Goal: Transaction & Acquisition: Register for event/course

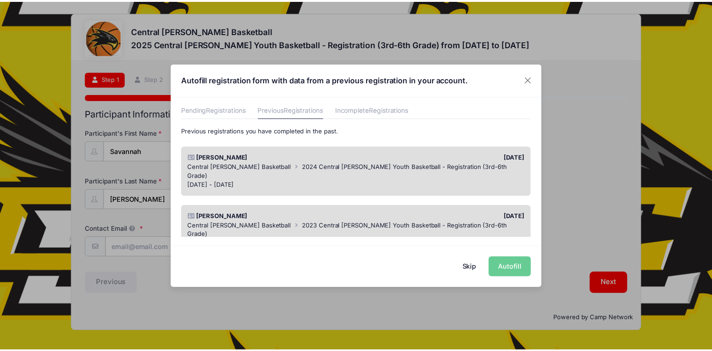
scroll to position [47, 0]
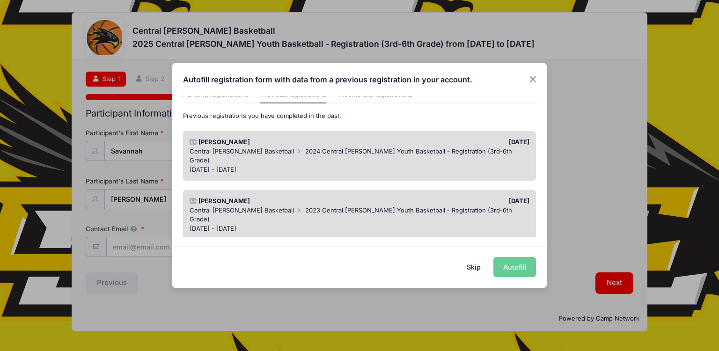
click at [244, 165] on div "[DATE] - [DATE]" at bounding box center [360, 169] width 340 height 9
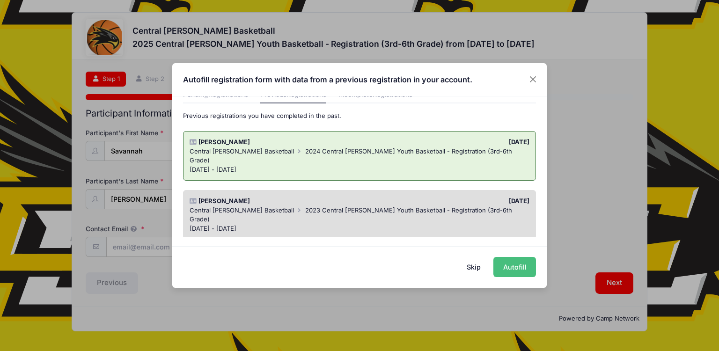
click at [515, 263] on button "Autofill" at bounding box center [514, 267] width 43 height 20
type input "[EMAIL_ADDRESS][DOMAIN_NAME]"
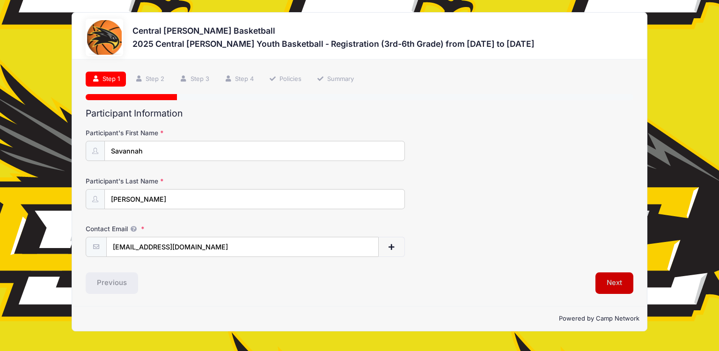
click at [616, 278] on button "Next" at bounding box center [614, 283] width 38 height 22
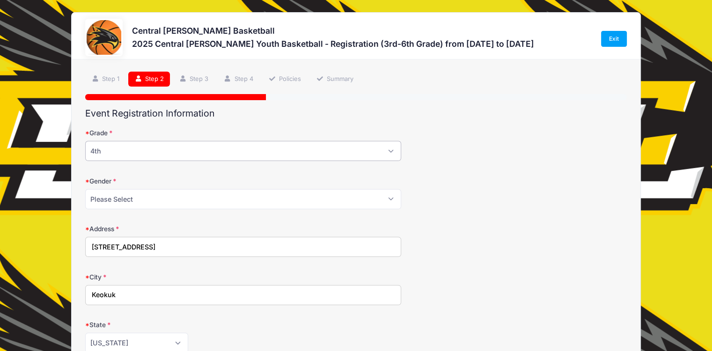
drag, startPoint x: 243, startPoint y: 148, endPoint x: 213, endPoint y: 158, distance: 31.4
click at [243, 148] on select "Please Select 3rd 4th 5th 6th" at bounding box center [243, 151] width 316 height 20
select select "5th"
click at [85, 141] on select "Please Select 3rd 4th 5th 6th" at bounding box center [243, 151] width 316 height 20
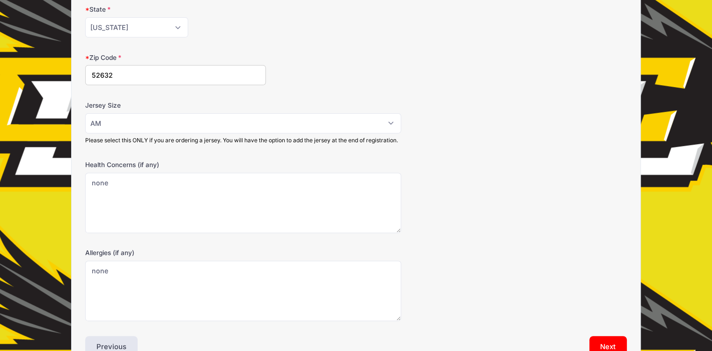
scroll to position [378, 0]
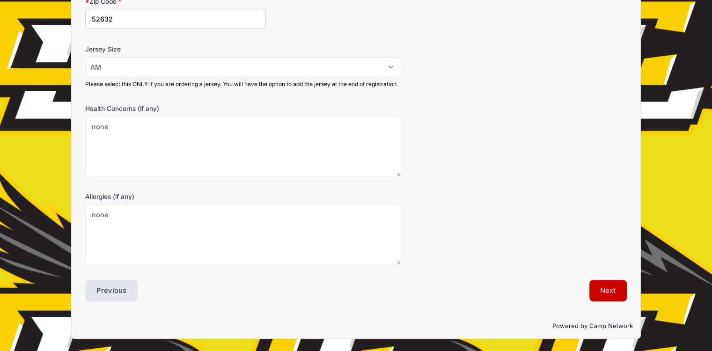
click at [593, 292] on button "Next" at bounding box center [608, 291] width 38 height 22
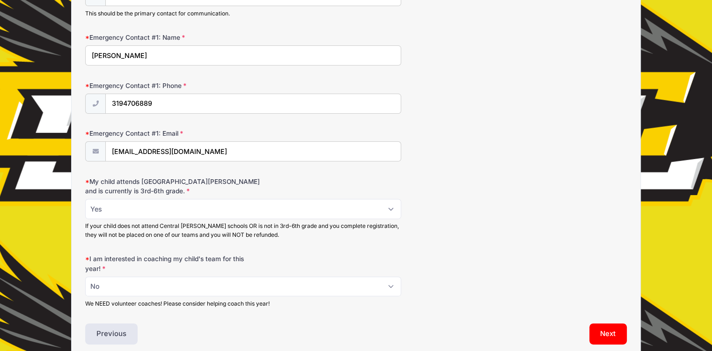
scroll to position [315, 0]
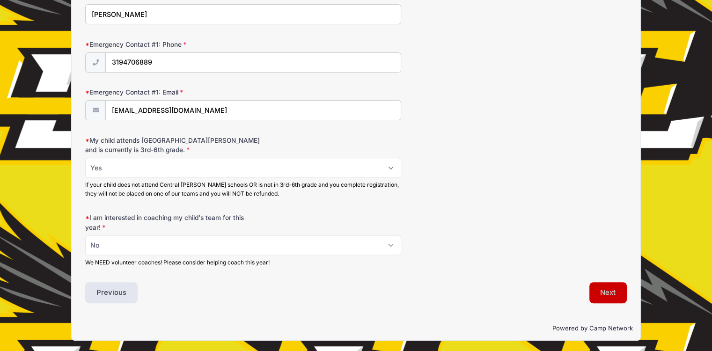
click at [607, 292] on button "Next" at bounding box center [608, 293] width 38 height 22
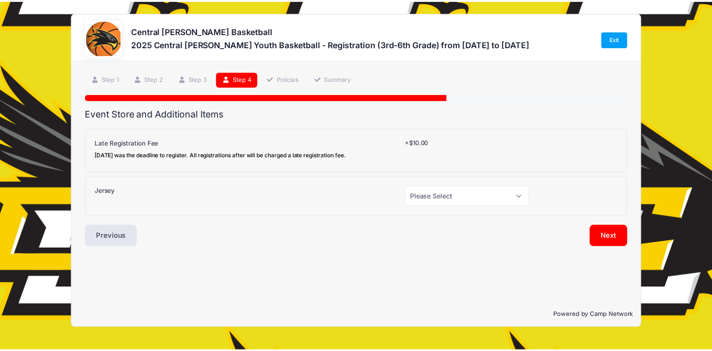
scroll to position [0, 0]
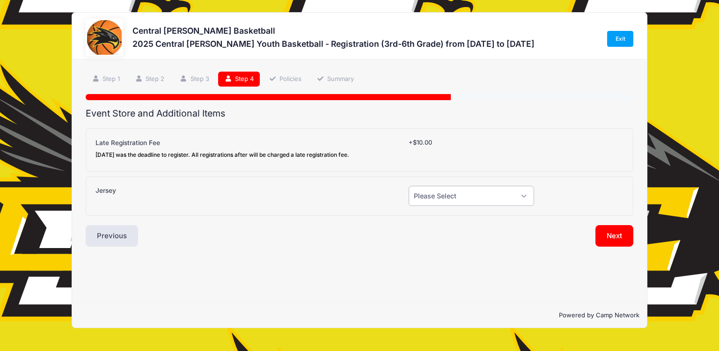
click at [451, 197] on select "Please Select Yes (+$20.00) No" at bounding box center [471, 196] width 125 height 20
click at [409, 186] on select "Please Select Yes (+$20.00) No" at bounding box center [471, 196] width 125 height 20
click at [103, 235] on button "Previous" at bounding box center [112, 236] width 52 height 22
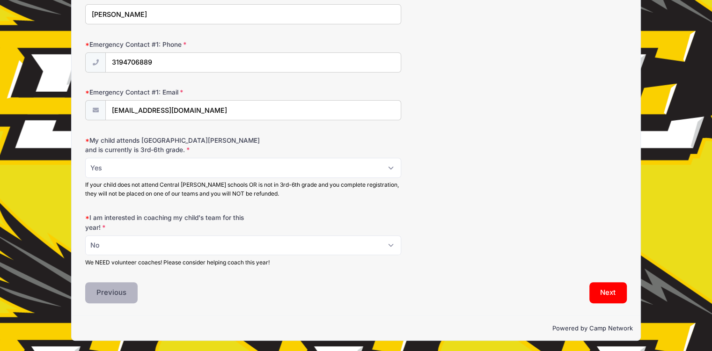
click at [118, 292] on button "Previous" at bounding box center [111, 293] width 52 height 22
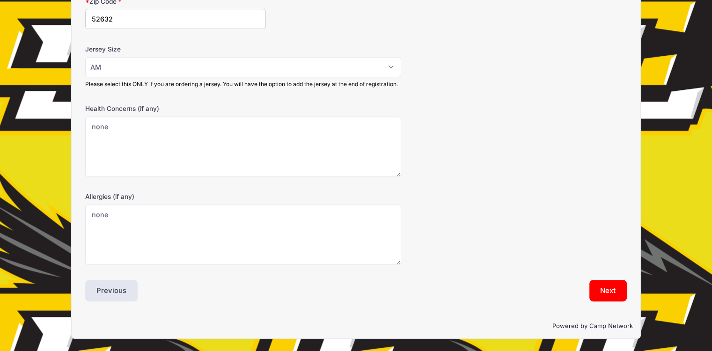
scroll to position [191, 0]
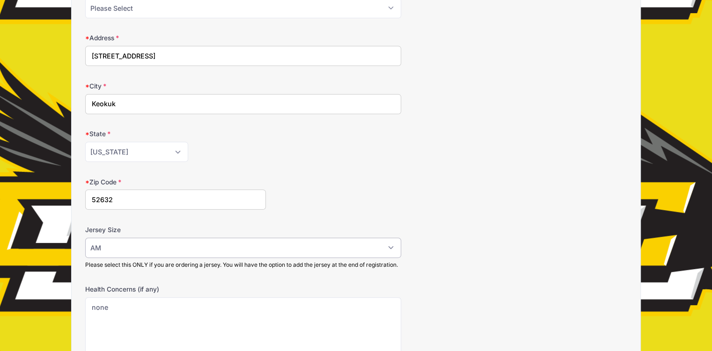
click at [106, 242] on select "Please Select YS YM YL AS AM AL AXL" at bounding box center [243, 248] width 316 height 20
click at [85, 238] on select "Please Select YS YM YL AS AM AL AXL" at bounding box center [243, 248] width 316 height 20
click at [484, 210] on form "Grade Please Select 3rd 4th 5th 6th Gender Please Select Male Female Address 32…" at bounding box center [355, 191] width 541 height 508
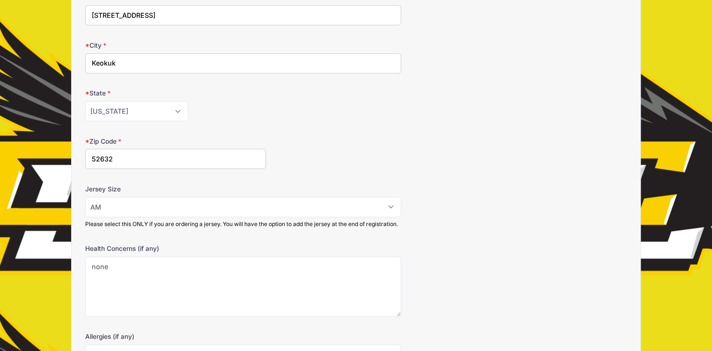
scroll to position [378, 0]
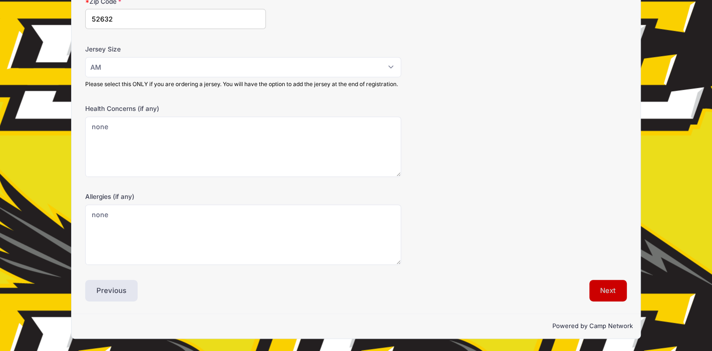
click at [608, 293] on button "Next" at bounding box center [608, 291] width 38 height 22
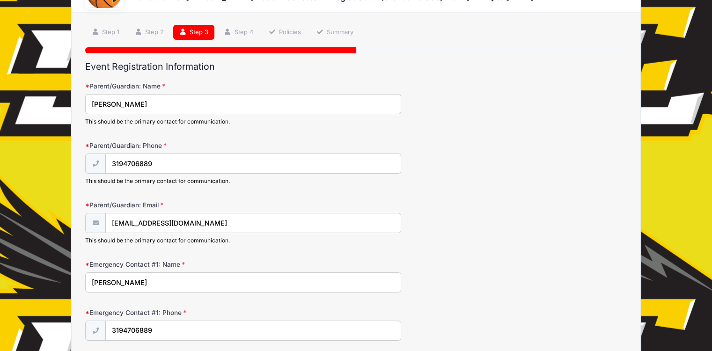
scroll to position [281, 0]
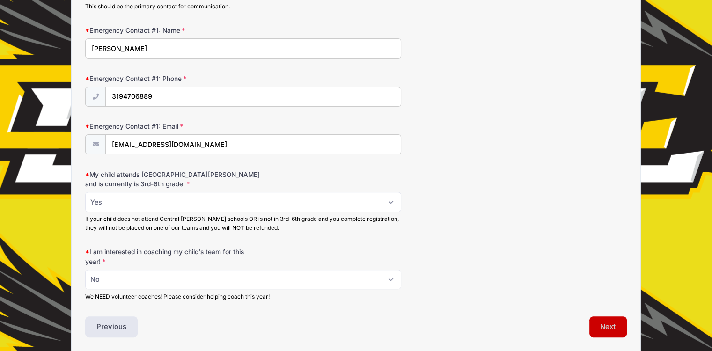
click at [610, 321] on button "Next" at bounding box center [608, 327] width 38 height 22
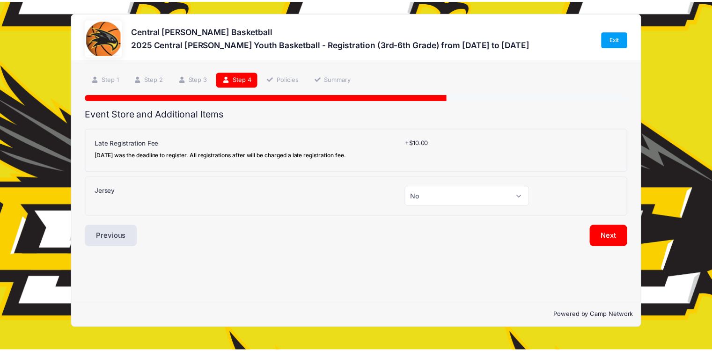
scroll to position [0, 0]
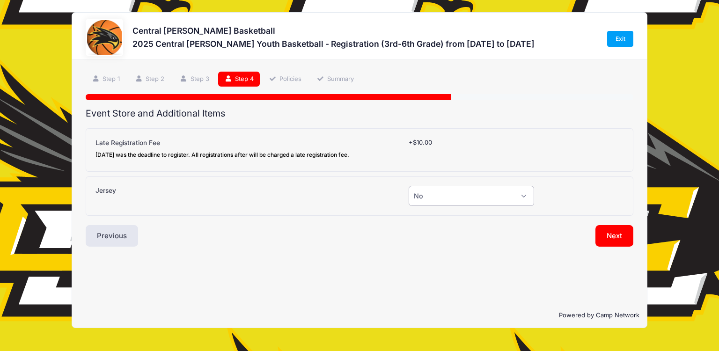
click at [477, 197] on select "Please Select Yes (+$20.00) No" at bounding box center [471, 196] width 125 height 20
select select "1"
click at [409, 186] on select "Please Select Yes (+$20.00) No" at bounding box center [471, 196] width 125 height 20
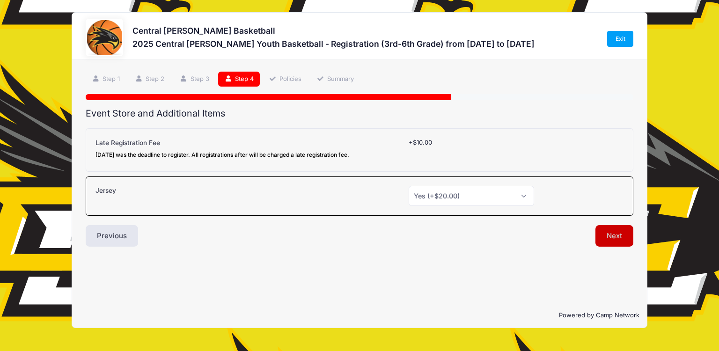
click at [603, 235] on button "Next" at bounding box center [614, 236] width 38 height 22
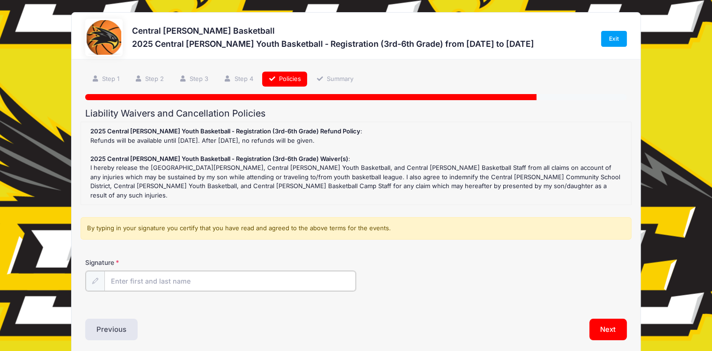
click at [171, 272] on input "Signature" at bounding box center [229, 281] width 251 height 20
type input "Emily Lindner"
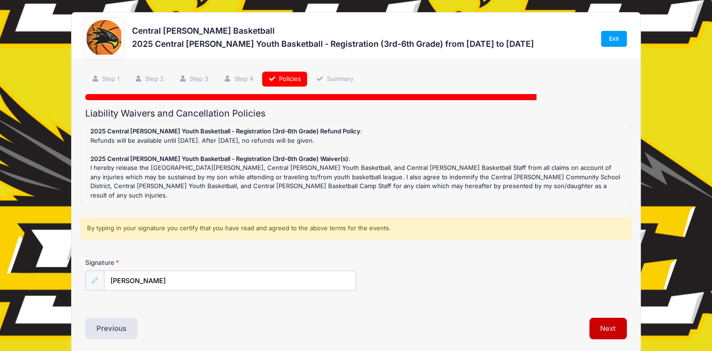
click at [621, 322] on button "Next" at bounding box center [608, 329] width 38 height 22
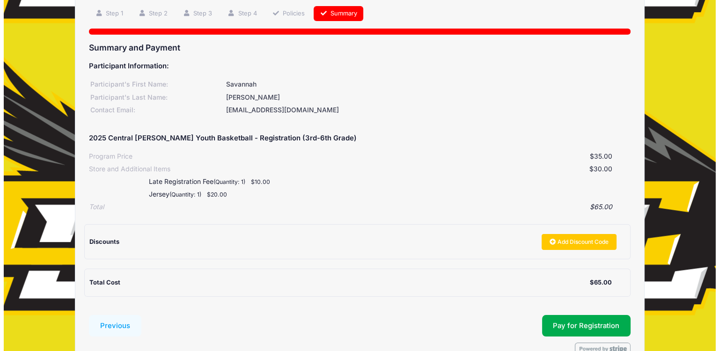
scroll to position [118, 0]
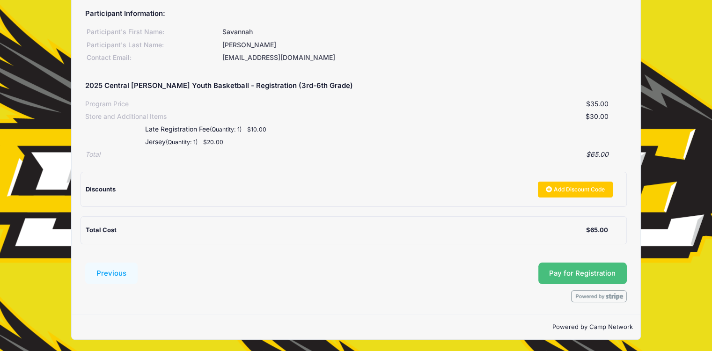
click at [565, 274] on button "Pay for Registration" at bounding box center [582, 274] width 89 height 22
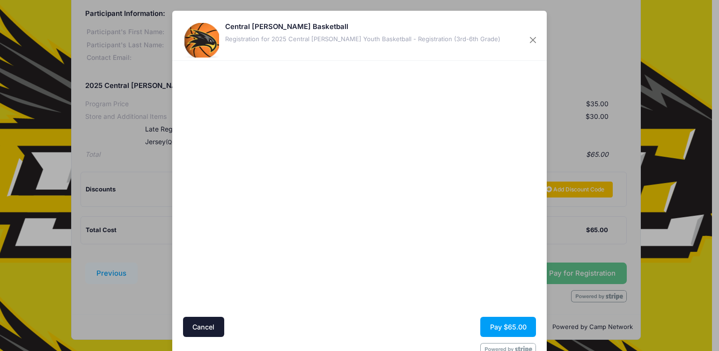
scroll to position [25, 0]
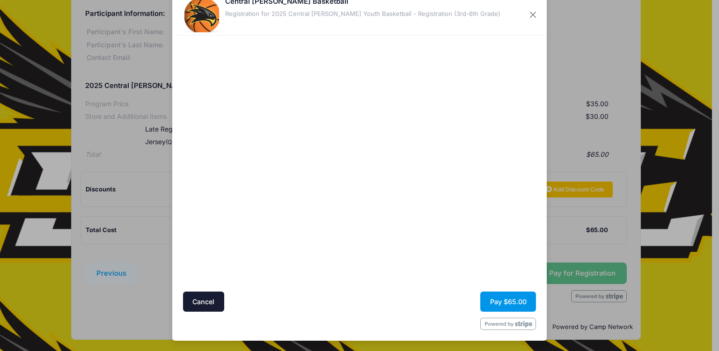
click at [512, 303] on button "Pay $65.00" at bounding box center [508, 302] width 56 height 20
